Goal: Navigation & Orientation: Find specific page/section

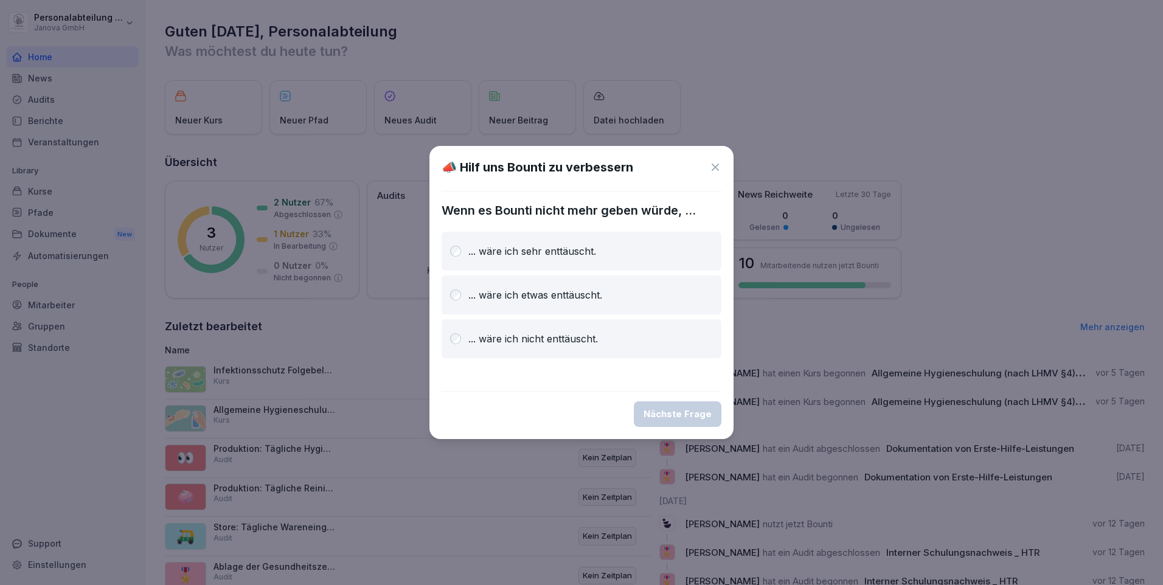
click at [718, 169] on icon at bounding box center [715, 167] width 12 height 12
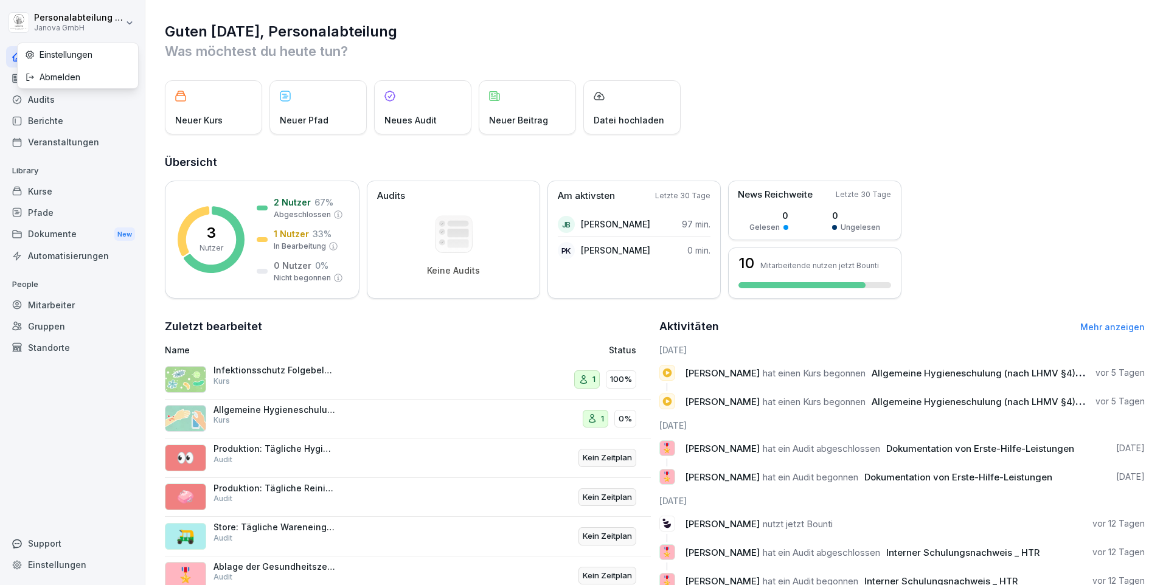
click at [111, 21] on html "Personalabteilung PEP Janova GmbH Home News Audits Berichte Veranstaltungen Lib…" at bounding box center [581, 292] width 1163 height 585
click at [83, 78] on div "Abmelden" at bounding box center [78, 77] width 120 height 23
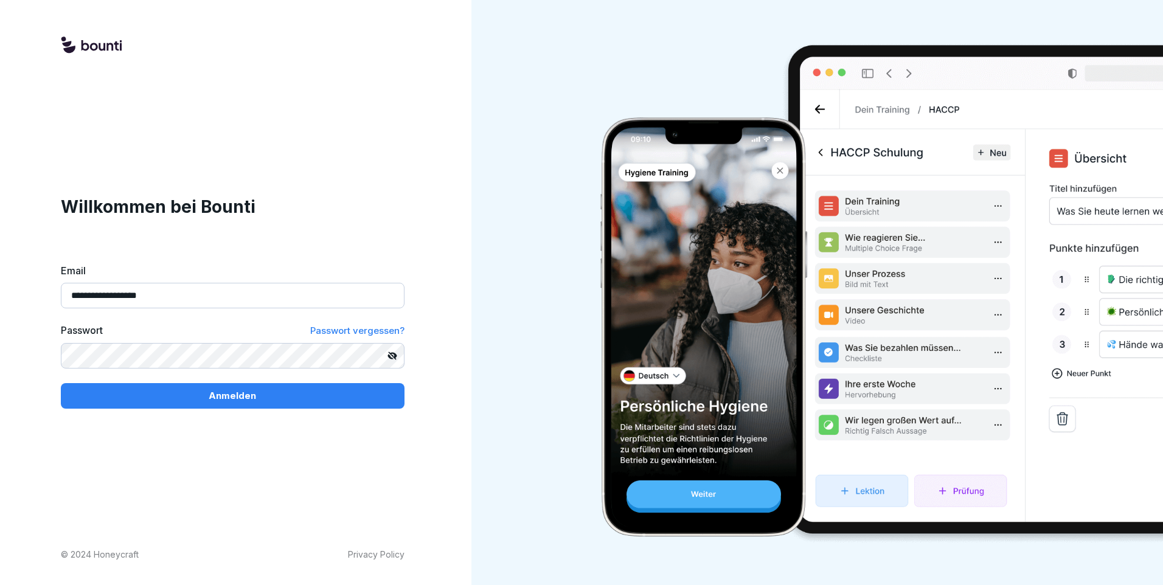
drag, startPoint x: 172, startPoint y: 302, endPoint x: 45, endPoint y: 299, distance: 126.6
click at [45, 299] on div "**********" at bounding box center [232, 292] width 465 height 585
type input "**********"
click at [339, 402] on div "Anmelden" at bounding box center [233, 395] width 324 height 13
click at [313, 399] on div "Anmelden" at bounding box center [233, 395] width 324 height 13
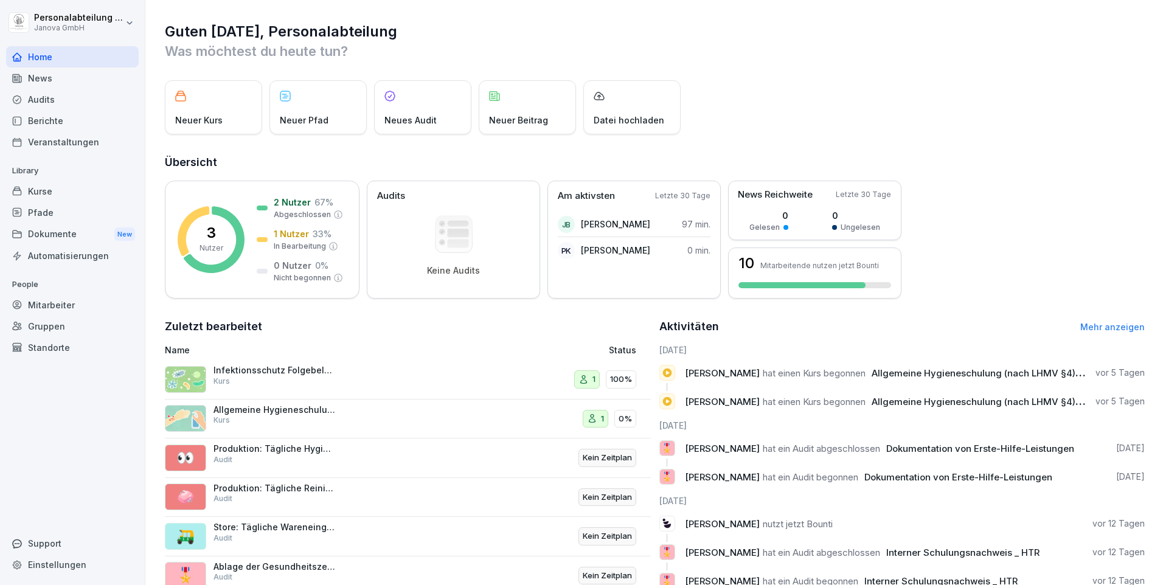
click at [298, 15] on div "Guten Morgen, Personalabteilung Was möchtest du heute tun? Neuer Kurs Neuer Pfa…" at bounding box center [654, 333] width 1018 height 667
click at [57, 301] on div "Mitarbeiter" at bounding box center [72, 304] width 133 height 21
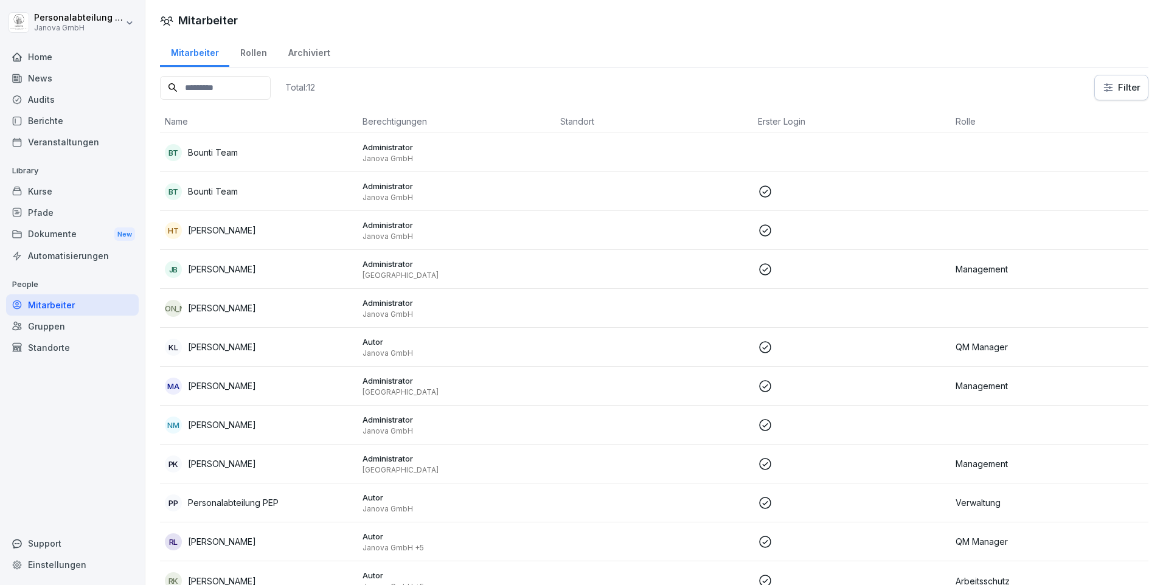
click at [217, 86] on input at bounding box center [215, 88] width 111 height 24
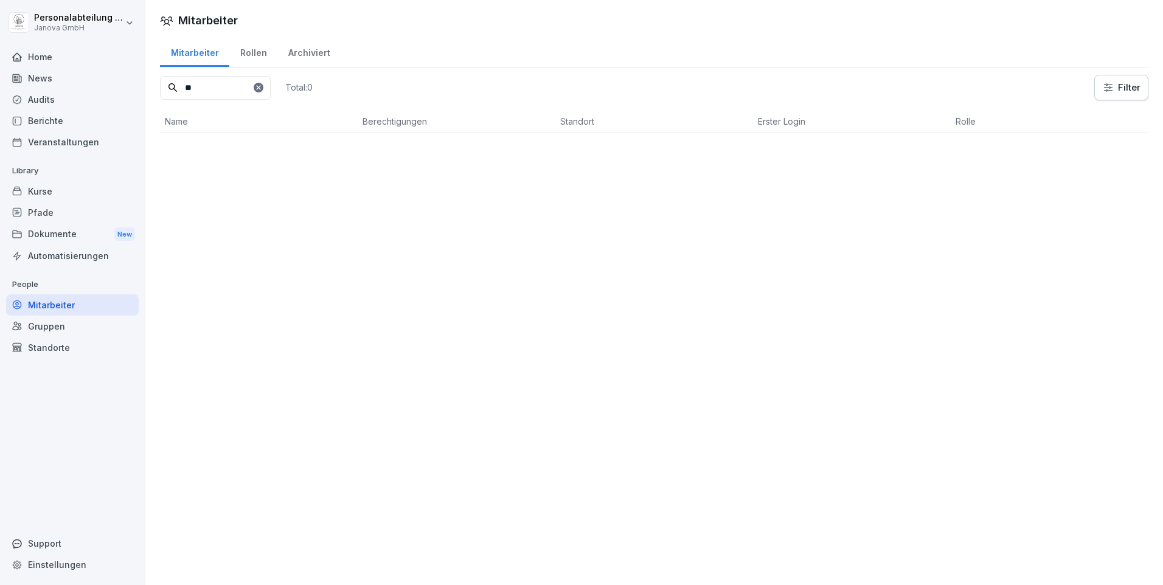
type input "*"
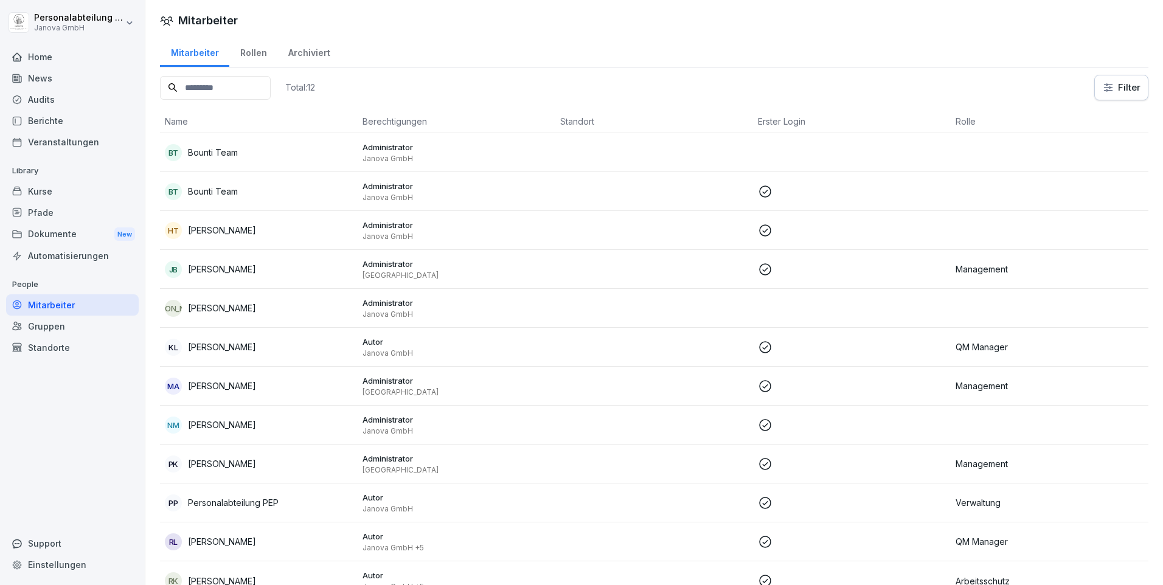
scroll to position [34, 0]
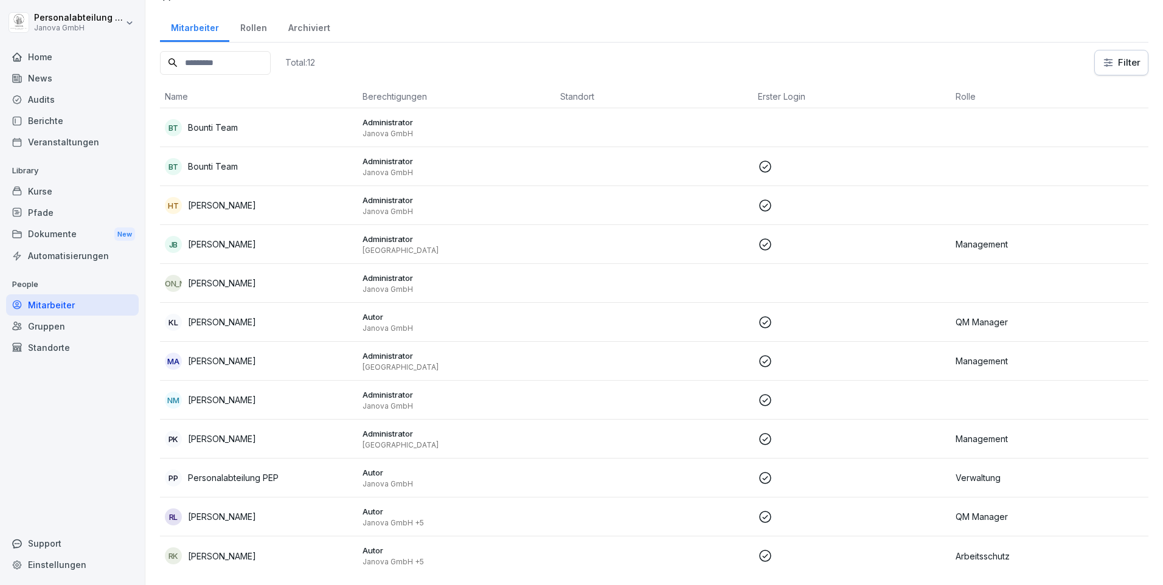
click at [307, 15] on div "Archiviert" at bounding box center [308, 26] width 63 height 31
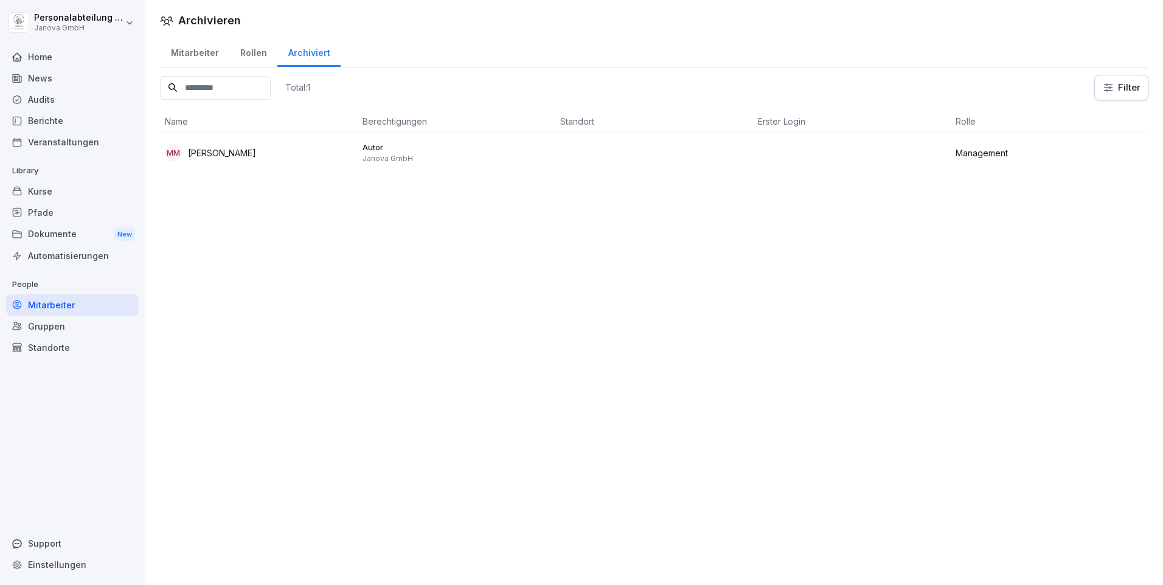
click at [194, 46] on div "Mitarbeiter" at bounding box center [194, 51] width 69 height 31
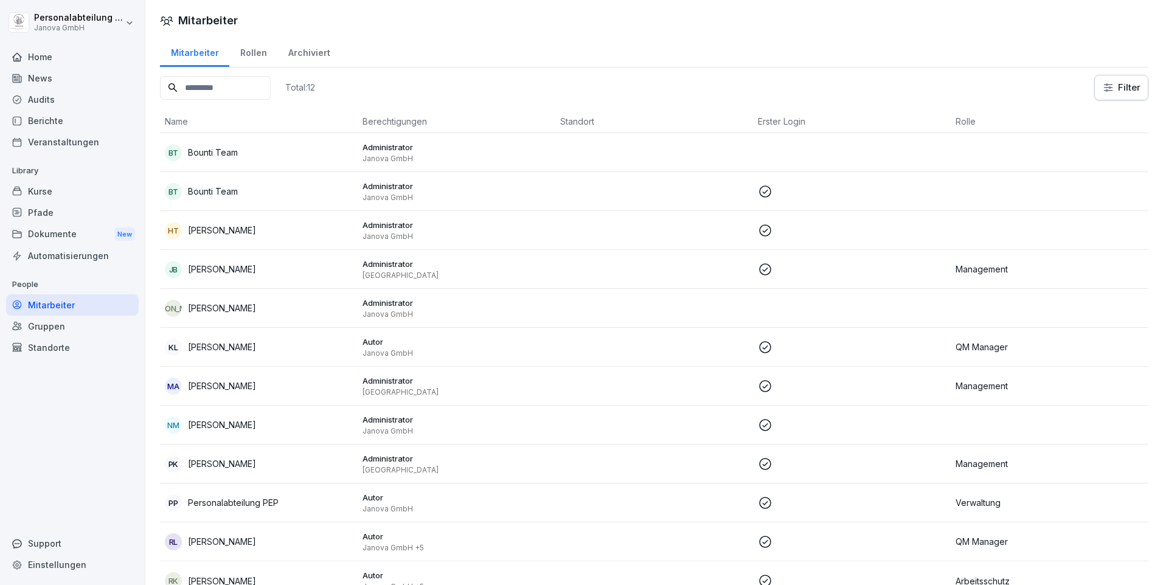
click at [302, 46] on div "Archiviert" at bounding box center [308, 51] width 63 height 31
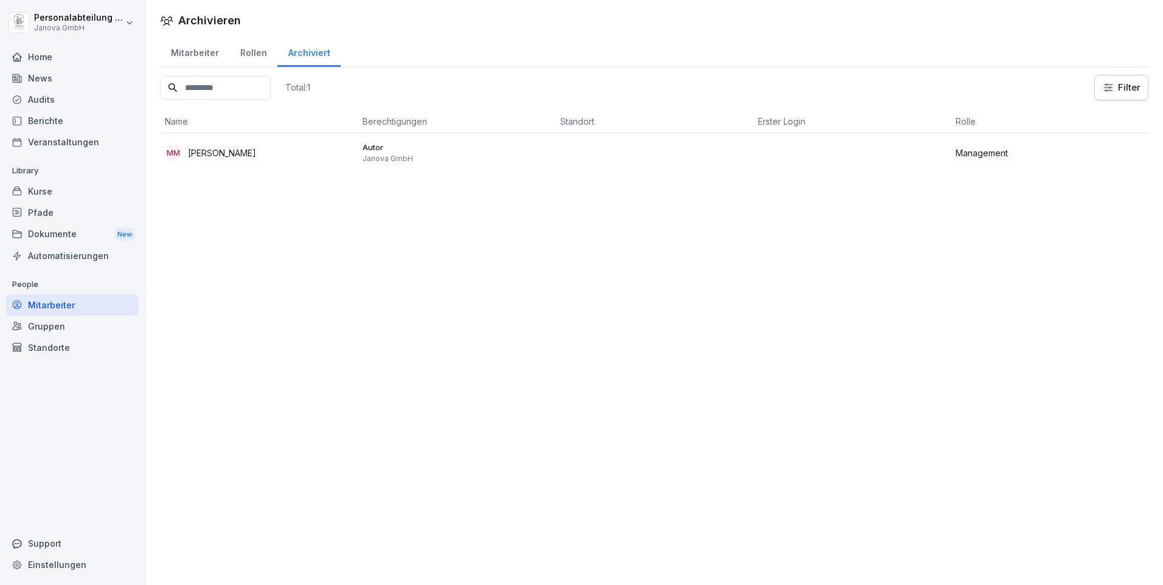
click at [187, 58] on div "Mitarbeiter" at bounding box center [194, 51] width 69 height 31
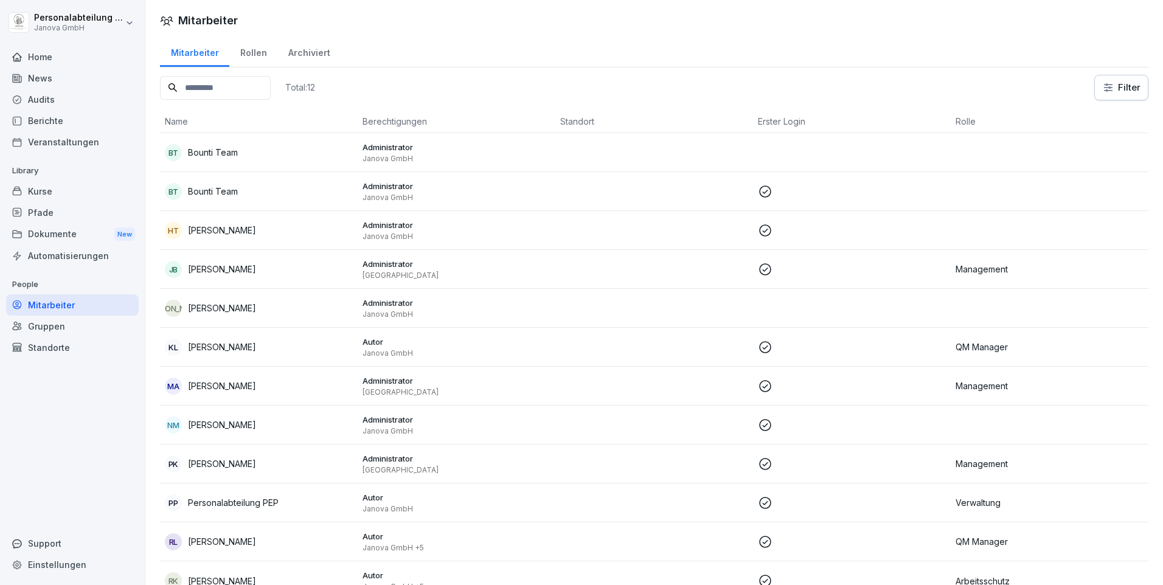
click at [36, 346] on div "Standorte" at bounding box center [72, 347] width 133 height 21
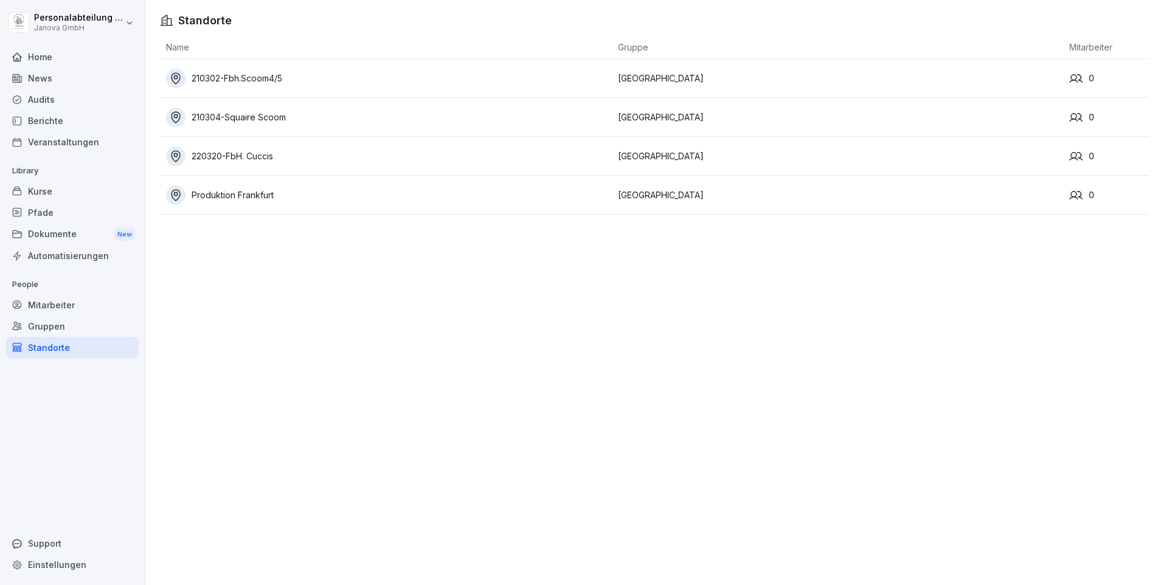
click at [46, 330] on div "Gruppen" at bounding box center [72, 326] width 133 height 21
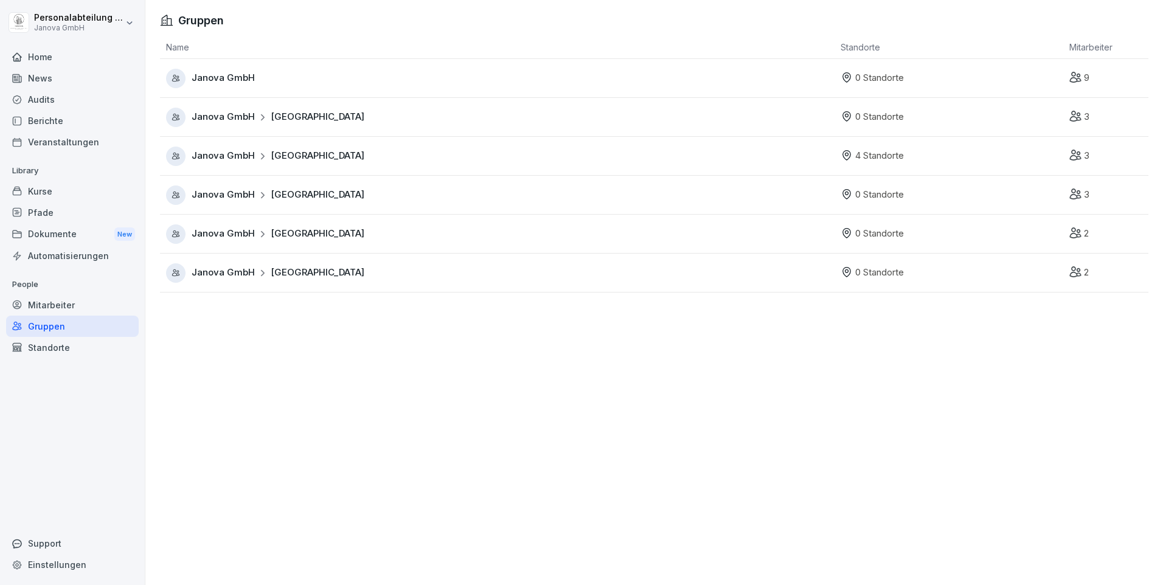
click at [49, 308] on div "Mitarbeiter" at bounding box center [72, 304] width 133 height 21
